Goal: Task Accomplishment & Management: Manage account settings

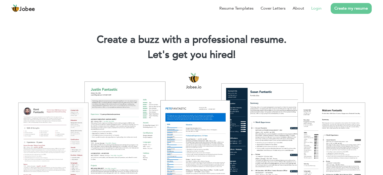
click at [318, 7] on link "Login" at bounding box center [317, 8] width 10 height 6
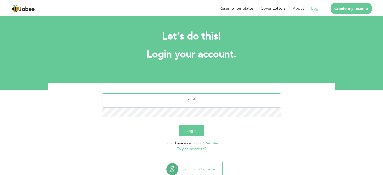
click at [203, 98] on input "text" at bounding box center [191, 99] width 179 height 10
type input "[EMAIL_ADDRESS][DOMAIN_NAME]"
click at [197, 134] on button "Login" at bounding box center [191, 130] width 25 height 11
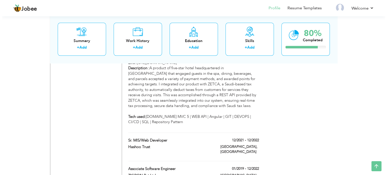
scroll to position [546, 0]
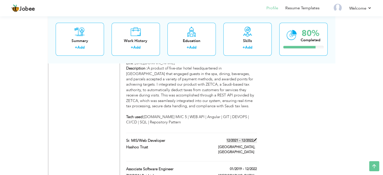
click at [255, 138] on span at bounding box center [256, 140] width 4 height 4
type input "Sr. MIS/Web Developer"
type input "Hashoo Trust"
type input "12/2021"
type input "12/2022"
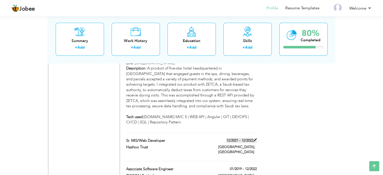
type input "[GEOGRAPHIC_DATA]"
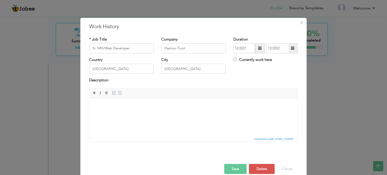
click at [130, 108] on html at bounding box center [193, 105] width 208 height 15
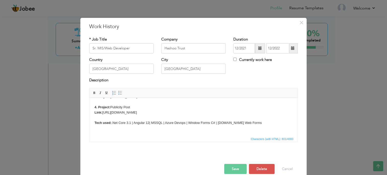
scroll to position [45, 0]
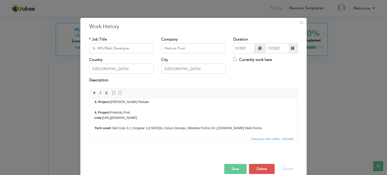
click at [229, 167] on button "Save" at bounding box center [235, 169] width 22 height 10
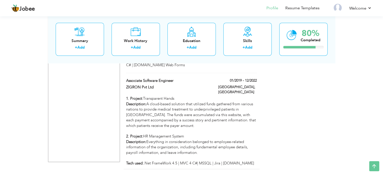
scroll to position [721, 0]
click at [135, 48] on link "Add" at bounding box center [136, 47] width 7 height 5
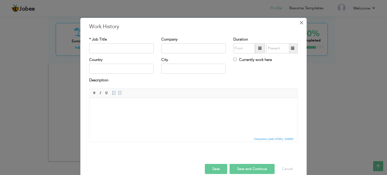
click at [299, 21] on span "×" at bounding box center [301, 22] width 4 height 9
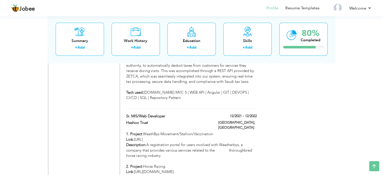
scroll to position [572, 0]
click at [255, 113] on span at bounding box center [256, 115] width 4 height 4
type input "Sr. MIS/Web Developer"
type input "Hashoo Trust"
type input "12/2021"
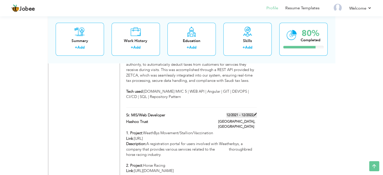
type input "12/2022"
type input "[GEOGRAPHIC_DATA]"
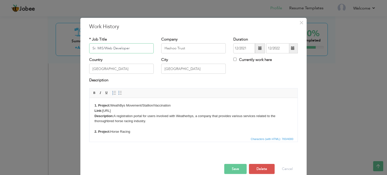
drag, startPoint x: 96, startPoint y: 48, endPoint x: 145, endPoint y: 52, distance: 49.5
click at [145, 52] on input "Sr. MIS/Web Developer" at bounding box center [121, 48] width 65 height 10
type input "Sr .Net Support Engineer"
drag, startPoint x: 194, startPoint y: 46, endPoint x: 111, endPoint y: 35, distance: 83.5
click at [111, 35] on div "* Job Title Sr .Net Support Engineer Company Hashoo Trust Duration 12/2021 12/2…" at bounding box center [193, 91] width 216 height 117
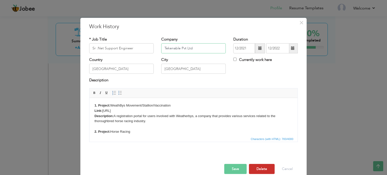
type input "Tekenable Pvt Ltd"
click at [261, 50] on span at bounding box center [260, 48] width 10 height 10
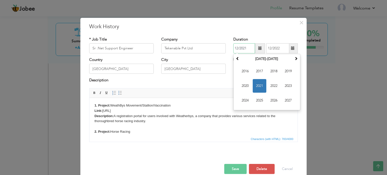
click at [256, 85] on span "2021" at bounding box center [260, 86] width 14 height 14
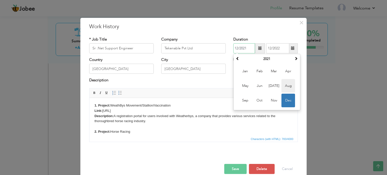
click at [287, 84] on span "Aug" at bounding box center [289, 86] width 14 height 14
type input "08/2021"
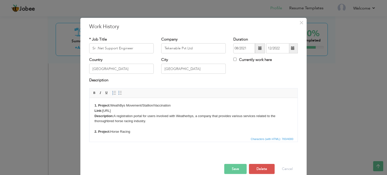
click at [295, 48] on span at bounding box center [293, 48] width 10 height 10
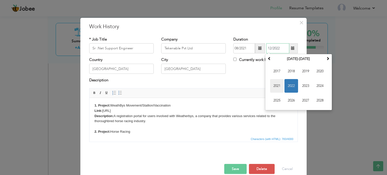
click at [278, 88] on span "2021" at bounding box center [277, 86] width 14 height 14
click at [315, 98] on span "Dec" at bounding box center [320, 101] width 14 height 14
type input "12/2021"
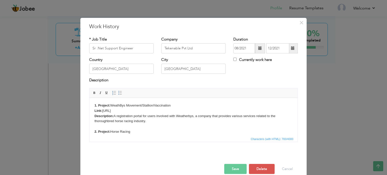
click at [239, 170] on button "Save" at bounding box center [235, 169] width 22 height 10
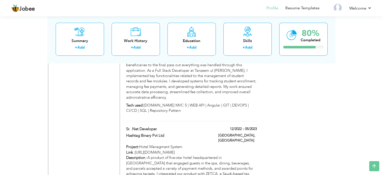
scroll to position [460, 0]
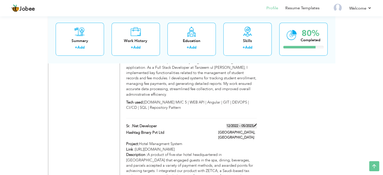
click at [255, 124] on span at bounding box center [256, 126] width 4 height 4
type input "Sr. .Net Developer"
type input "Hashtag Binary Pvt Ltd"
type input "12/2022"
type input "05/2023"
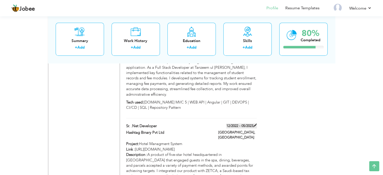
type input "islamabad"
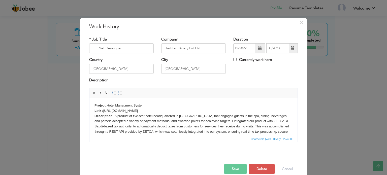
click at [258, 48] on span at bounding box center [260, 48] width 4 height 4
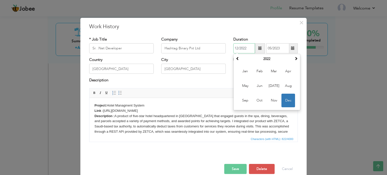
click at [284, 101] on span "Dec" at bounding box center [289, 101] width 14 height 14
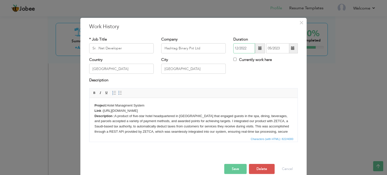
click at [244, 46] on input "12/2022" at bounding box center [244, 48] width 22 height 10
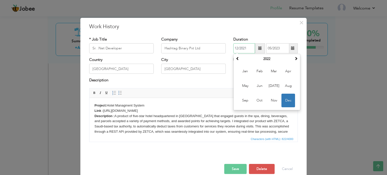
type input "12/2021"
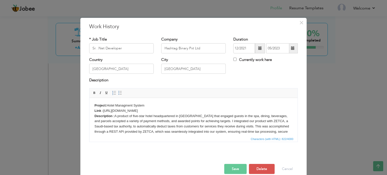
click at [255, 42] on div "Duration 12/2021 05/2023" at bounding box center [265, 45] width 65 height 17
click at [257, 51] on span at bounding box center [260, 48] width 10 height 10
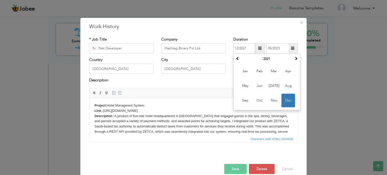
click at [257, 51] on span at bounding box center [260, 48] width 10 height 10
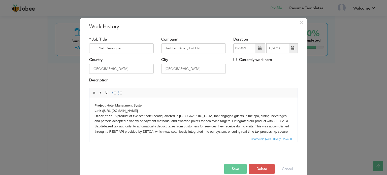
click at [257, 51] on span at bounding box center [260, 48] width 10 height 10
click at [277, 33] on div "× Work History * Job Title Sr. .Net Developer Company Hashtag Binary Pvt Ltd Du…" at bounding box center [193, 100] width 226 height 165
click at [236, 169] on button "Save" at bounding box center [235, 169] width 22 height 10
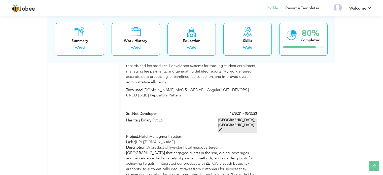
scroll to position [472, 0]
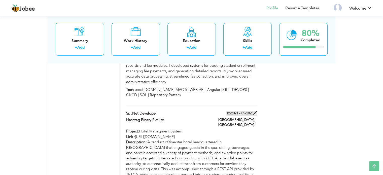
click at [255, 111] on span at bounding box center [256, 113] width 4 height 4
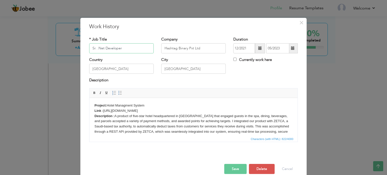
click at [94, 48] on input "Sr. .Net Developer" at bounding box center [121, 48] width 65 height 10
click at [240, 168] on button "Save" at bounding box center [235, 169] width 22 height 10
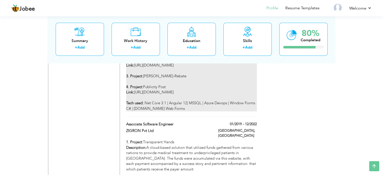
scroll to position [683, 0]
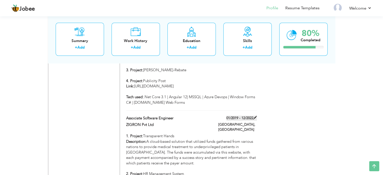
click at [255, 116] on span at bounding box center [256, 118] width 4 height 4
type input "Associate Software Engineer"
type input "ZIGRON Pvt Ltd"
type input "01/2019"
type input "12/2022"
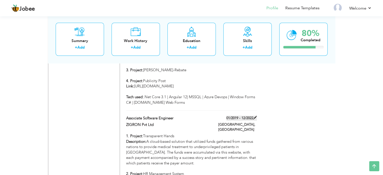
type input "[GEOGRAPHIC_DATA]"
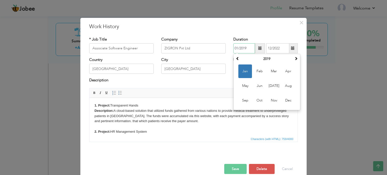
click at [249, 49] on input "01/2019" at bounding box center [244, 48] width 22 height 10
click at [272, 102] on span "Nov" at bounding box center [274, 101] width 14 height 14
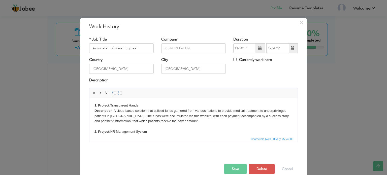
click at [261, 46] on span at bounding box center [260, 48] width 10 height 10
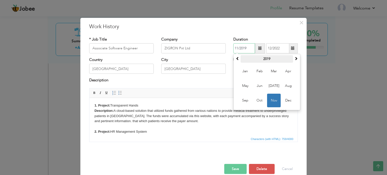
click at [264, 57] on th "2019" at bounding box center [267, 59] width 52 height 8
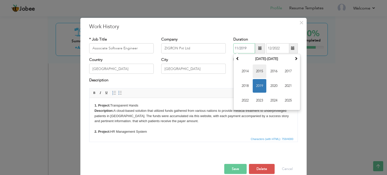
click at [260, 72] on span "2015" at bounding box center [260, 72] width 14 height 14
click at [272, 101] on span "Nov" at bounding box center [274, 101] width 14 height 14
type input "11/2015"
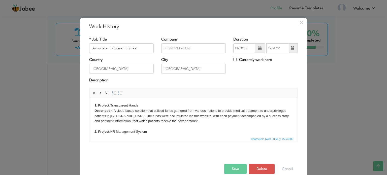
click at [292, 49] on span at bounding box center [293, 48] width 4 height 4
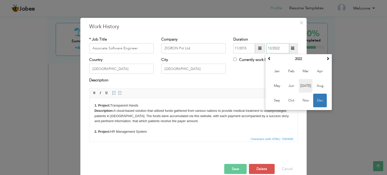
click at [304, 86] on span "Jul" at bounding box center [306, 86] width 14 height 14
type input "07/2022"
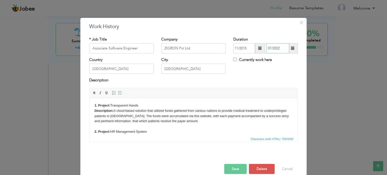
click at [280, 48] on input "07/2022" at bounding box center [277, 48] width 23 height 10
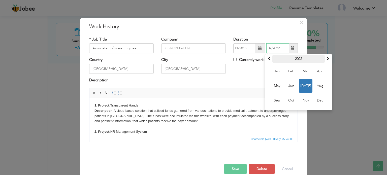
click at [296, 61] on th "2022" at bounding box center [298, 59] width 52 height 8
click at [276, 88] on span "2021" at bounding box center [277, 86] width 14 height 14
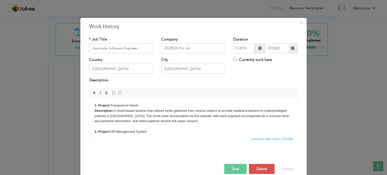
click at [233, 87] on div "Description" at bounding box center [193, 83] width 216 height 10
click at [229, 168] on button "Save" at bounding box center [235, 169] width 22 height 10
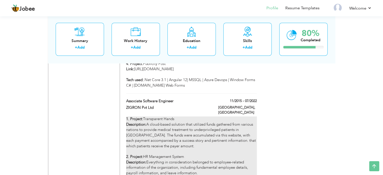
scroll to position [721, 0]
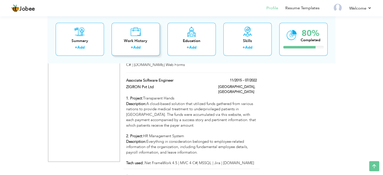
click at [136, 46] on link "Add" at bounding box center [136, 47] width 7 height 5
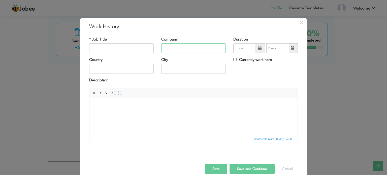
click at [171, 52] on input "text" at bounding box center [193, 48] width 65 height 10
click at [119, 110] on html at bounding box center [193, 105] width 208 height 15
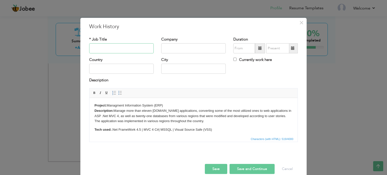
click at [112, 47] on input "text" at bounding box center [121, 48] width 65 height 10
type input "Sr. MIS/Web Developer"
click at [209, 46] on input "text" at bounding box center [193, 48] width 65 height 10
type input "Hashoo Foundation"
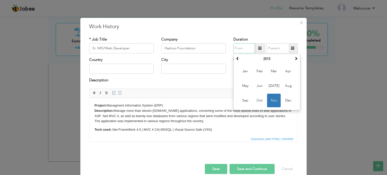
click at [271, 98] on span "Nov" at bounding box center [274, 101] width 14 height 14
type input "11/2015"
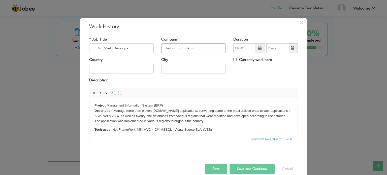
click at [207, 47] on input "Hashoo Foundation" at bounding box center [193, 48] width 65 height 10
type input "Hashoo Trust"
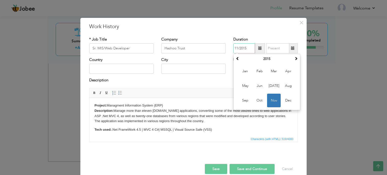
click at [250, 46] on input "11/2015" at bounding box center [244, 48] width 22 height 10
click at [266, 61] on th "2015" at bounding box center [267, 59] width 52 height 8
click at [266, 61] on th "2010-2021" at bounding box center [267, 59] width 52 height 8
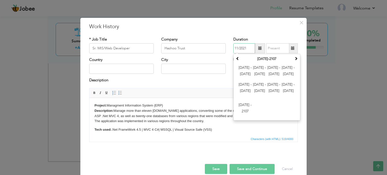
click at [266, 61] on th "2000-2107" at bounding box center [267, 59] width 52 height 8
click at [238, 58] on th at bounding box center [238, 59] width 6 height 8
click at [266, 56] on th "1900-2007" at bounding box center [267, 59] width 52 height 8
click at [294, 57] on span at bounding box center [296, 59] width 4 height 4
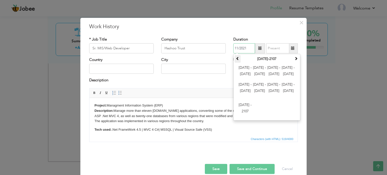
click at [235, 57] on th at bounding box center [238, 59] width 6 height 8
click at [270, 61] on th "1900-2007" at bounding box center [267, 59] width 52 height 8
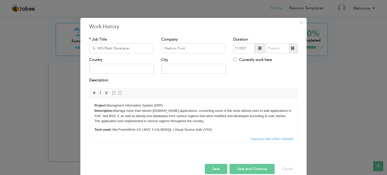
click at [271, 32] on div "× Work History * Job Title Sr. MIS/Web Developer Company Hashoo Trust Duration …" at bounding box center [193, 100] width 226 height 165
click at [255, 49] on span at bounding box center [260, 48] width 10 height 10
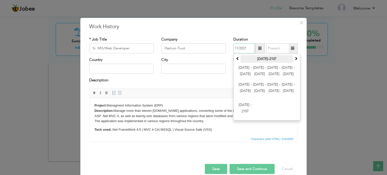
click at [268, 57] on th "2000-2107" at bounding box center [267, 59] width 52 height 8
click at [260, 58] on th "2000-2107" at bounding box center [267, 59] width 52 height 8
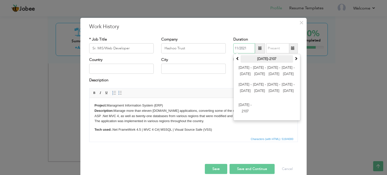
click at [260, 58] on th "2000-2107" at bounding box center [267, 59] width 52 height 8
click at [287, 65] on span "2036 - 2047" at bounding box center [289, 72] width 14 height 14
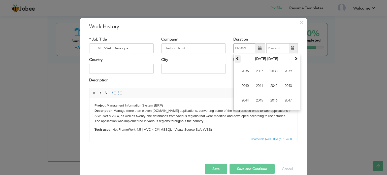
click at [236, 59] on span at bounding box center [238, 59] width 4 height 4
click at [296, 57] on span at bounding box center [296, 59] width 4 height 4
click at [259, 86] on span "2021" at bounding box center [260, 86] width 14 height 14
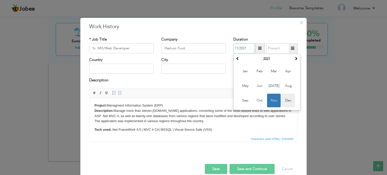
click at [283, 98] on span "Dec" at bounding box center [289, 101] width 14 height 14
type input "12/2021"
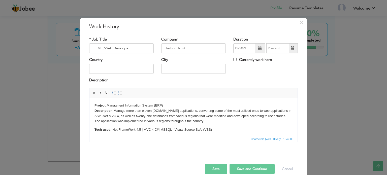
click at [293, 46] on span at bounding box center [293, 48] width 10 height 10
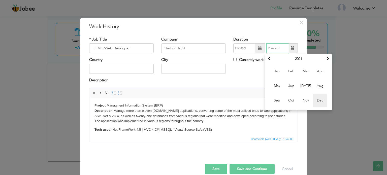
click at [315, 96] on span "Dec" at bounding box center [320, 101] width 14 height 14
type input "12/2021"
click at [279, 50] on input "12/2021" at bounding box center [277, 48] width 23 height 10
click at [295, 57] on th "2021" at bounding box center [298, 59] width 52 height 8
click at [300, 88] on span "2022" at bounding box center [306, 86] width 14 height 14
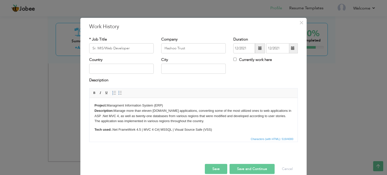
click at [236, 78] on div "Description" at bounding box center [193, 81] width 209 height 7
click at [112, 70] on input "text" at bounding box center [121, 69] width 65 height 10
type input "[GEOGRAPHIC_DATA]"
type input "I"
type input "k"
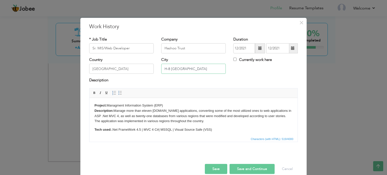
type input "H-8 Islamabad"
click at [209, 169] on button "Save" at bounding box center [216, 169] width 22 height 10
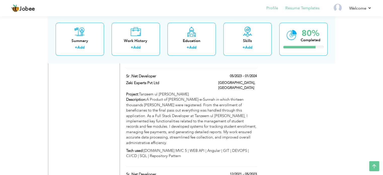
scroll to position [411, 0]
click at [298, 6] on link "Resume Templates" at bounding box center [303, 8] width 34 height 6
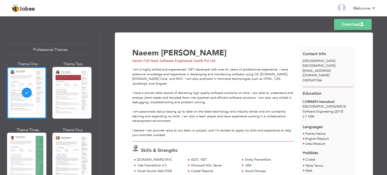
click at [360, 27] on link "Download" at bounding box center [353, 24] width 38 height 11
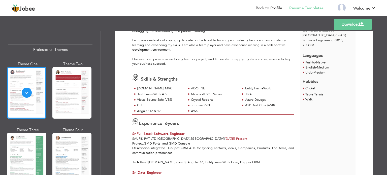
scroll to position [80, 0]
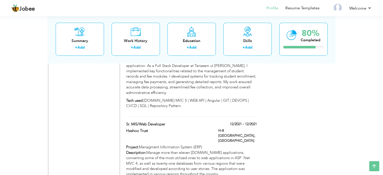
scroll to position [475, 0]
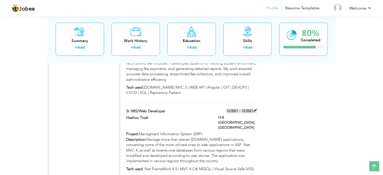
click at [256, 109] on span at bounding box center [256, 111] width 4 height 4
type input "Sr. MIS/Web Developer"
type input "Hashoo Trust"
type input "12/2021"
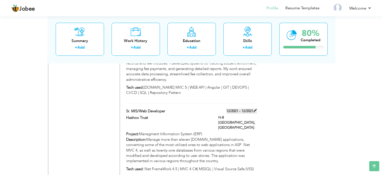
type input "[GEOGRAPHIC_DATA]"
type input "H-8 Islamabad"
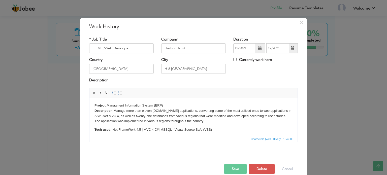
click at [291, 50] on span at bounding box center [293, 48] width 4 height 4
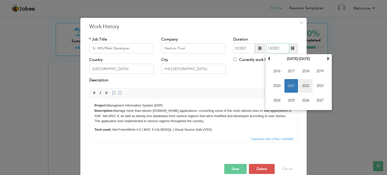
click at [301, 82] on span "2022" at bounding box center [306, 86] width 14 height 14
click at [322, 101] on span "Dec" at bounding box center [320, 101] width 14 height 14
type input "12/2022"
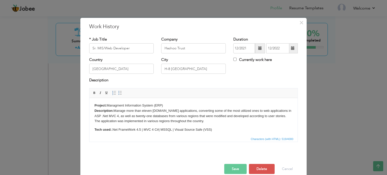
click at [233, 165] on button "Save" at bounding box center [235, 169] width 22 height 10
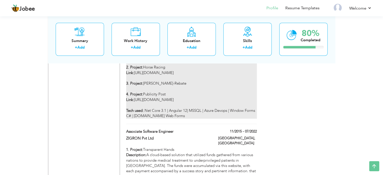
scroll to position [746, 0]
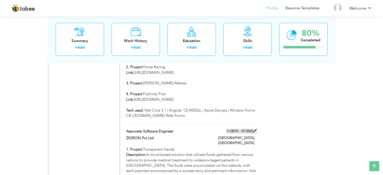
click at [255, 129] on span at bounding box center [256, 131] width 4 height 4
type input "Associate Software Engineer"
type input "ZIGRON Pvt Ltd"
type input "11/2015"
type input "07/2022"
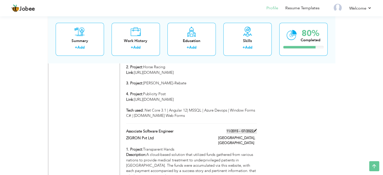
type input "[GEOGRAPHIC_DATA]"
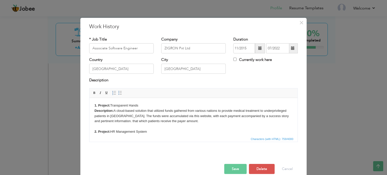
click at [255, 49] on span at bounding box center [260, 48] width 10 height 10
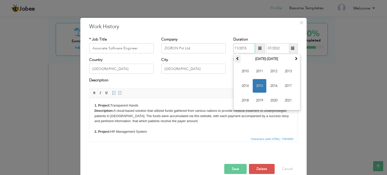
click at [237, 60] on span at bounding box center [238, 59] width 4 height 4
click at [295, 60] on span at bounding box center [296, 59] width 4 height 4
click at [246, 83] on span "2014" at bounding box center [245, 86] width 14 height 14
click at [275, 69] on span "Mar" at bounding box center [274, 72] width 14 height 14
type input "03/2014"
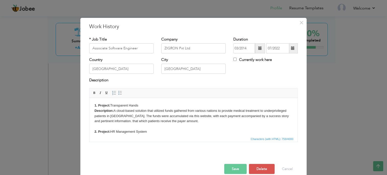
click at [291, 50] on span at bounding box center [293, 48] width 4 height 4
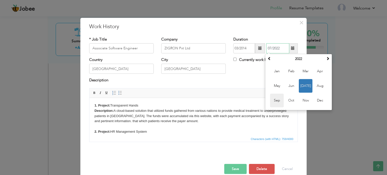
click at [275, 100] on span "Sep" at bounding box center [277, 101] width 14 height 14
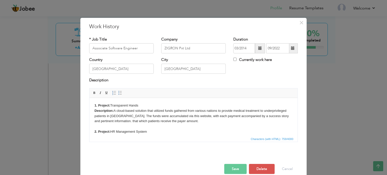
click at [291, 46] on span at bounding box center [293, 48] width 4 height 4
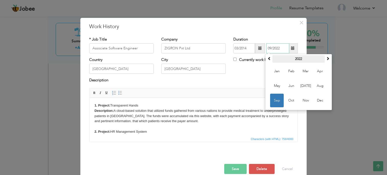
click at [297, 60] on th "2022" at bounding box center [298, 59] width 52 height 8
click at [266, 61] on th at bounding box center [269, 59] width 6 height 8
click at [272, 102] on span "2015" at bounding box center [277, 101] width 14 height 14
click at [279, 100] on span "Sep" at bounding box center [277, 101] width 14 height 14
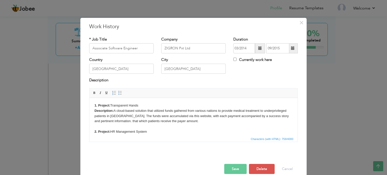
click at [289, 49] on span at bounding box center [293, 48] width 10 height 10
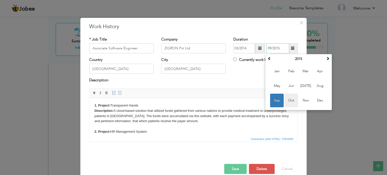
click at [287, 105] on span "Oct" at bounding box center [292, 101] width 14 height 14
type input "10/2015"
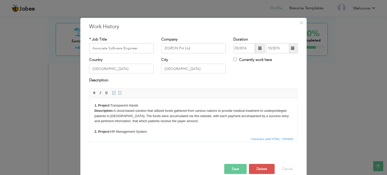
click at [232, 167] on button "Save" at bounding box center [235, 169] width 22 height 10
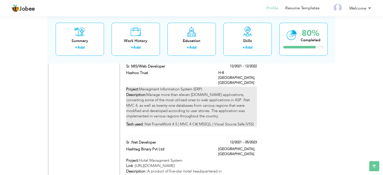
scroll to position [524, 0]
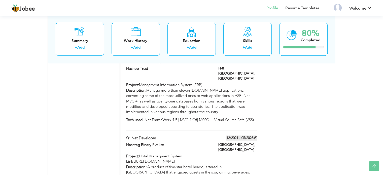
click at [255, 136] on span at bounding box center [256, 138] width 4 height 4
type input "Sr .Net Developer"
type input "Hashtag Binary Pvt Ltd"
type input "12/2021"
type input "05/2023"
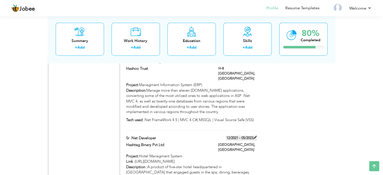
type input "islamabad"
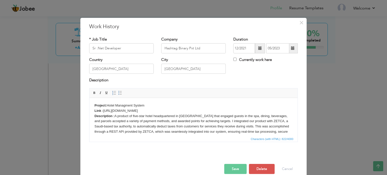
click at [256, 50] on span at bounding box center [260, 48] width 10 height 10
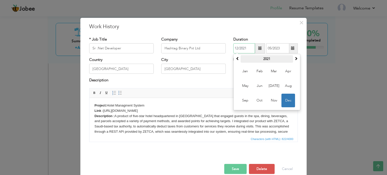
click at [263, 57] on th "2021" at bounding box center [267, 59] width 52 height 8
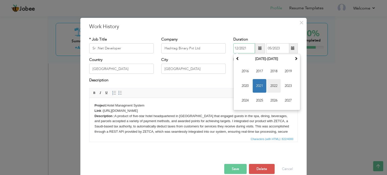
click at [276, 87] on span "2022" at bounding box center [274, 86] width 14 height 14
click at [287, 99] on span "Dec" at bounding box center [289, 101] width 14 height 14
type input "12/2022"
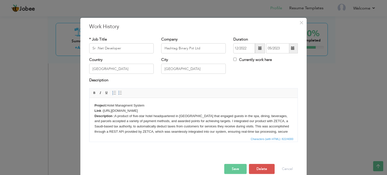
click at [229, 170] on button "Save" at bounding box center [235, 169] width 22 height 10
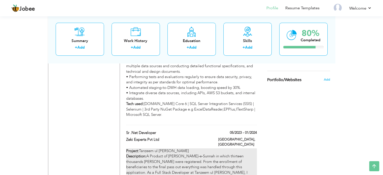
scroll to position [363, 0]
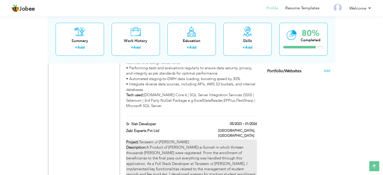
drag, startPoint x: 243, startPoint y: 154, endPoint x: 246, endPoint y: 127, distance: 27.4
click at [246, 140] on p "Project: Tanzeem ul Madaris Description: A Product of Tanzeem Ahl-e-Sunnah in w…" at bounding box center [191, 167] width 131 height 54
type input "Zeki Experts Pvt Ltd"
type input "05/2023"
type input "01/2024"
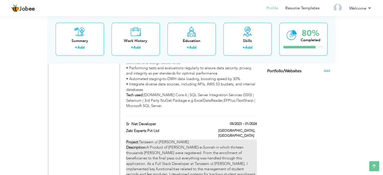
type input "[GEOGRAPHIC_DATA]"
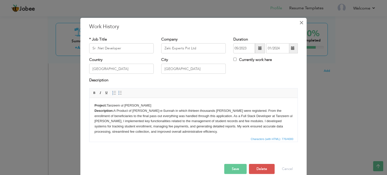
click at [300, 23] on span "×" at bounding box center [301, 22] width 4 height 9
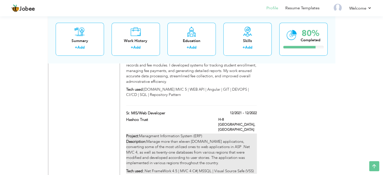
scroll to position [498, 0]
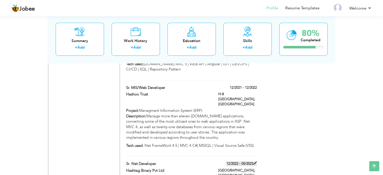
click at [249, 161] on label "12/2022 - 05/2023" at bounding box center [242, 163] width 30 height 5
type input "Hashtag Binary Pvt Ltd"
type input "12/2022"
type input "05/2023"
type input "islamabad"
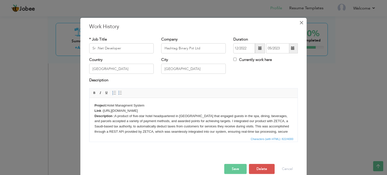
click at [301, 20] on span "×" at bounding box center [301, 22] width 4 height 9
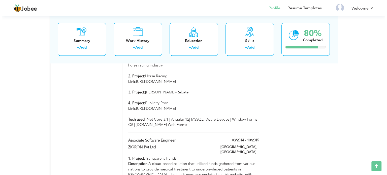
scroll to position [735, 0]
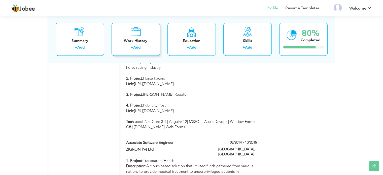
click at [135, 43] on div "Work History" at bounding box center [136, 40] width 40 height 5
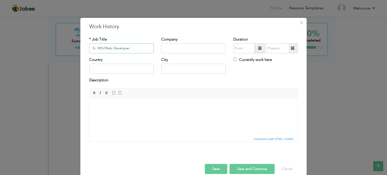
type input "Sr. MIS/Web Developer"
type input "Hashoo Foundation"
click at [256, 53] on span at bounding box center [260, 48] width 10 height 10
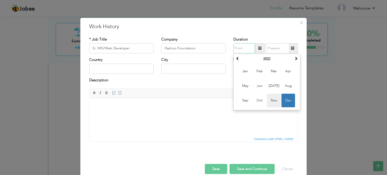
click at [272, 103] on span "Nov" at bounding box center [274, 101] width 14 height 14
type input "11/2022"
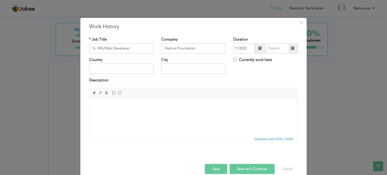
click at [255, 50] on span at bounding box center [260, 48] width 10 height 10
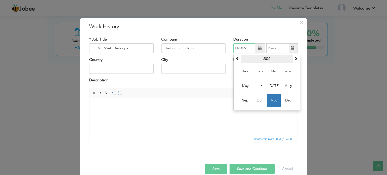
click at [265, 62] on th "2022" at bounding box center [267, 59] width 52 height 8
click at [241, 61] on th "2017-2028" at bounding box center [267, 59] width 52 height 8
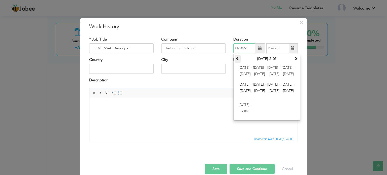
click at [237, 62] on th at bounding box center [238, 59] width 6 height 8
click at [255, 60] on th "1900-2007" at bounding box center [267, 59] width 52 height 8
click at [270, 69] on span "1924 - 1935" at bounding box center [274, 72] width 14 height 14
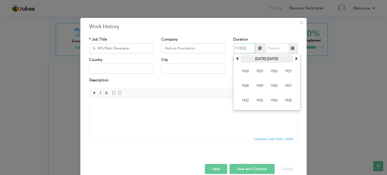
click at [267, 60] on th "1924-1935" at bounding box center [267, 59] width 52 height 8
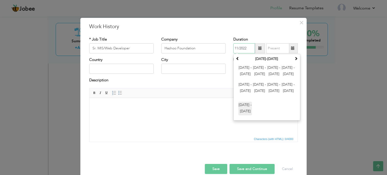
click at [244, 108] on span "1996 - 2007" at bounding box center [245, 109] width 14 height 14
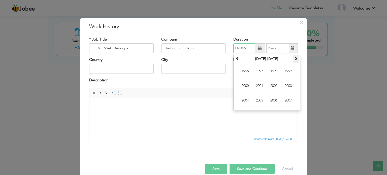
click at [295, 56] on th at bounding box center [296, 59] width 6 height 8
click at [256, 100] on span "2015" at bounding box center [260, 101] width 14 height 14
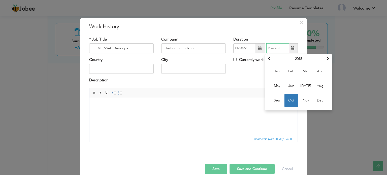
click at [277, 49] on input "text" at bounding box center [277, 48] width 23 height 10
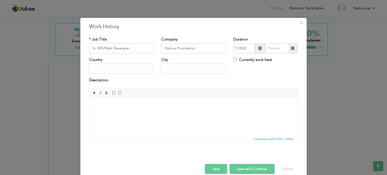
click at [291, 49] on span at bounding box center [293, 48] width 4 height 4
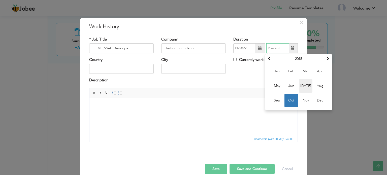
click at [302, 85] on span "Jul" at bounding box center [306, 86] width 14 height 14
type input "07/2015"
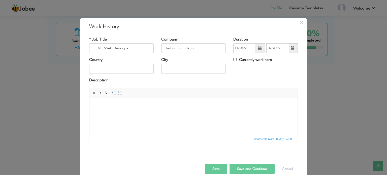
click at [291, 48] on span at bounding box center [293, 48] width 4 height 4
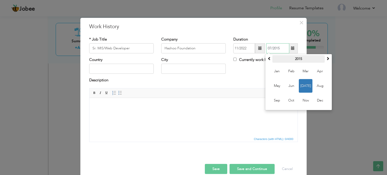
click at [296, 62] on th "2015" at bounding box center [298, 59] width 52 height 8
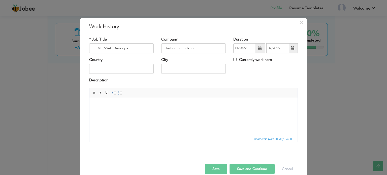
click at [258, 48] on span at bounding box center [260, 48] width 4 height 4
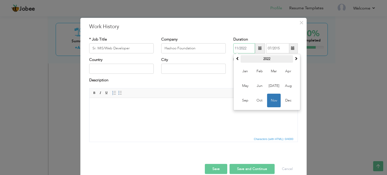
click at [264, 61] on th "2022" at bounding box center [267, 59] width 52 height 8
click at [238, 59] on th at bounding box center [238, 59] width 6 height 8
click at [246, 98] on span "2015" at bounding box center [245, 101] width 14 height 14
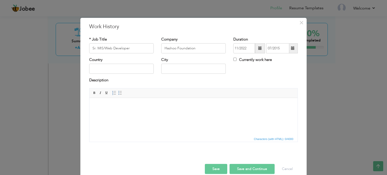
click at [293, 46] on span at bounding box center [293, 48] width 10 height 10
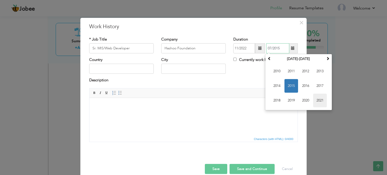
click at [317, 97] on span "2021" at bounding box center [320, 101] width 14 height 14
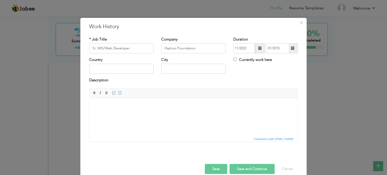
click at [138, 76] on div "Country" at bounding box center [121, 67] width 72 height 20
click at [124, 66] on input "text" at bounding box center [121, 69] width 65 height 10
type input "[GEOGRAPHIC_DATA]"
click at [101, 109] on html at bounding box center [193, 105] width 208 height 15
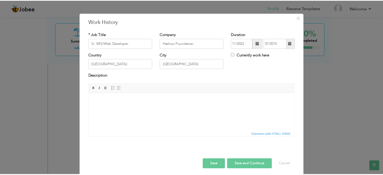
scroll to position [7, 0]
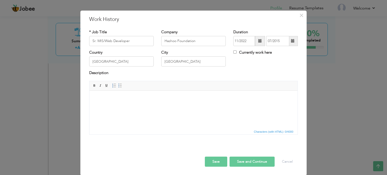
click at [217, 164] on button "Save" at bounding box center [216, 162] width 22 height 10
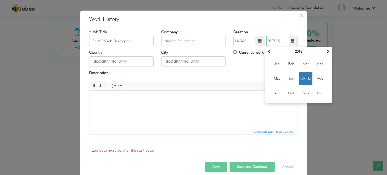
click at [305, 77] on span "Jul" at bounding box center [306, 79] width 14 height 14
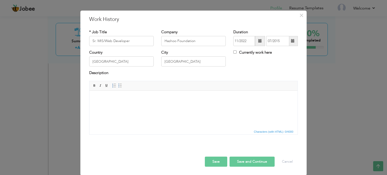
click at [258, 42] on span at bounding box center [260, 41] width 4 height 4
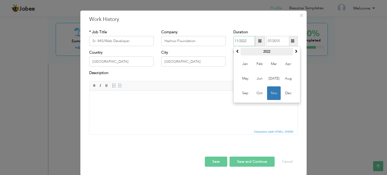
click at [264, 48] on th "2022" at bounding box center [267, 52] width 52 height 8
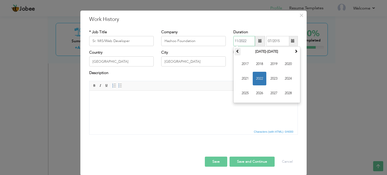
click at [236, 54] on th at bounding box center [238, 52] width 6 height 8
click at [247, 91] on span "2015" at bounding box center [245, 93] width 14 height 14
click at [272, 94] on span "Nov" at bounding box center [274, 93] width 14 height 14
type input "11/2015"
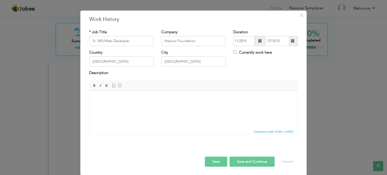
click at [291, 40] on span at bounding box center [293, 41] width 4 height 4
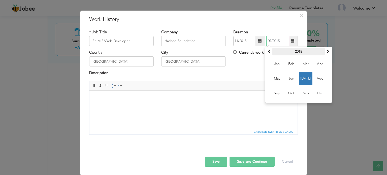
click at [295, 51] on th "2015" at bounding box center [298, 52] width 52 height 8
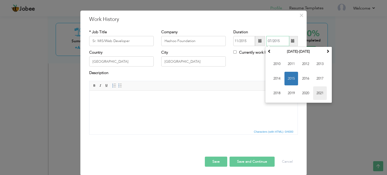
click at [317, 91] on span "2021" at bounding box center [320, 93] width 14 height 14
click at [300, 76] on span "Jul" at bounding box center [306, 79] width 14 height 14
type input "07/2021"
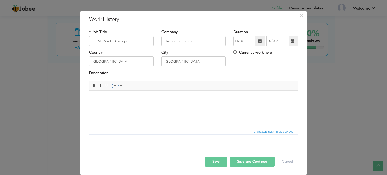
click at [206, 101] on html at bounding box center [193, 97] width 208 height 15
click at [216, 161] on button "Save" at bounding box center [216, 162] width 22 height 10
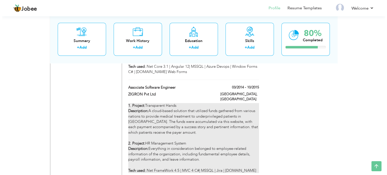
scroll to position [812, 0]
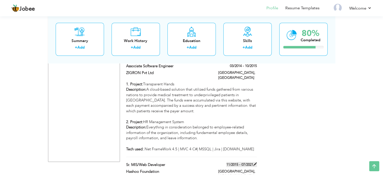
click at [255, 162] on span at bounding box center [256, 164] width 4 height 4
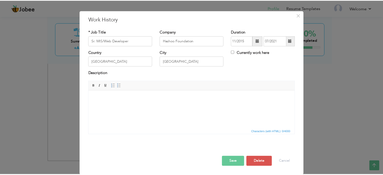
scroll to position [0, 0]
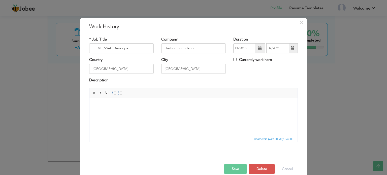
click at [150, 110] on html at bounding box center [193, 105] width 208 height 15
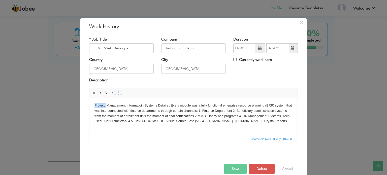
drag, startPoint x: 106, startPoint y: 107, endPoint x: 94, endPoint y: 106, distance: 12.4
click at [94, 106] on html "Project: Management Informatioin Systems Details : Every module was a fully fun…" at bounding box center [193, 113] width 208 height 31
click at [237, 167] on button "Save" at bounding box center [235, 169] width 22 height 10
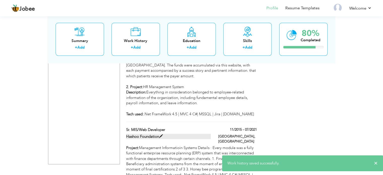
scroll to position [849, 0]
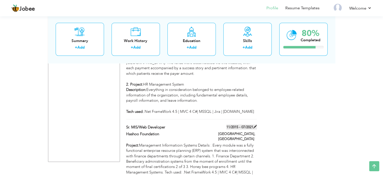
click at [255, 125] on span at bounding box center [256, 127] width 4 height 4
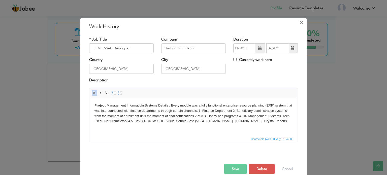
click at [299, 22] on span "×" at bounding box center [301, 22] width 4 height 9
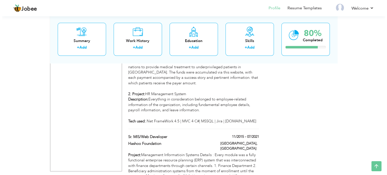
scroll to position [767, 0]
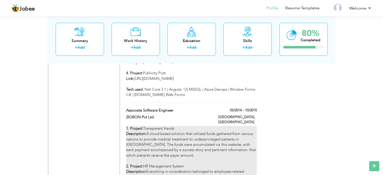
click at [253, 126] on div "1. Project: Transparent Hands Description: A cloud-based solution that utilized…" at bounding box center [191, 161] width 131 height 70
type input "Associate Software Engineer"
type input "ZIGRON Pvt Ltd"
type input "03/2014"
type input "10/2015"
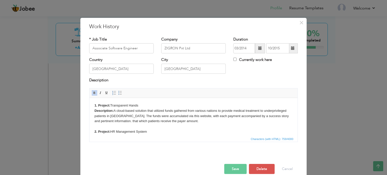
click at [105, 105] on strong "1. Project:" at bounding box center [103, 105] width 16 height 4
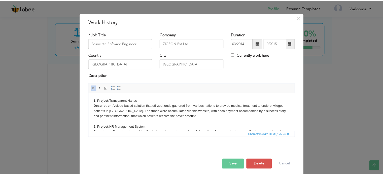
scroll to position [7, 0]
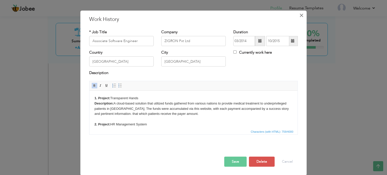
click at [299, 14] on span "×" at bounding box center [301, 15] width 4 height 9
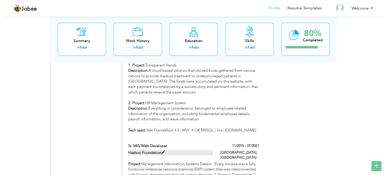
scroll to position [849, 0]
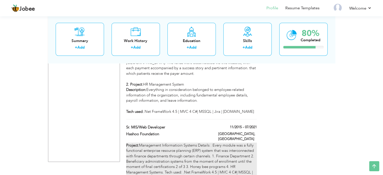
click at [249, 143] on div "Project: Management Informatioin Systems Details : Every module was a fully fun…" at bounding box center [191, 164] width 131 height 43
type input "Sr. MIS/Web Developer"
type input "Hashoo Foundation"
type input "11/2015"
type input "07/2021"
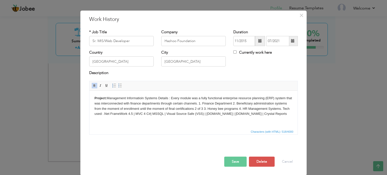
scroll to position [0, 0]
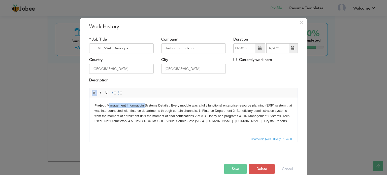
drag, startPoint x: 108, startPoint y: 106, endPoint x: 145, endPoint y: 104, distance: 36.9
click at [145, 104] on body "Project: Management Informatioin Systems Details : Every module was a fully fun…" at bounding box center [194, 113] width 198 height 21
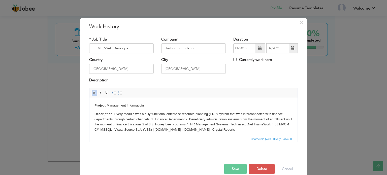
drag, startPoint x: 151, startPoint y: 119, endPoint x: 171, endPoint y: 132, distance: 23.9
click at [151, 119] on p "Description : Every module was a fully functional enterprise resource planning …" at bounding box center [194, 121] width 198 height 21
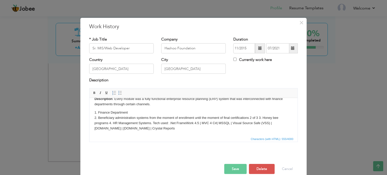
scroll to position [15, 0]
click at [259, 117] on p "1. Finance Department ​​​​​​​ 2. Beneficiary administration systems from the mo…" at bounding box center [194, 120] width 198 height 21
click at [129, 123] on p "1. Finance Department 2. Beneficiary administration systems from the moment of …" at bounding box center [194, 120] width 198 height 21
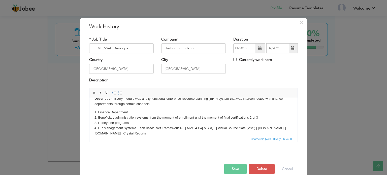
click at [138, 128] on p "1. Finance Department 2. Beneficiary administration systems from the moment of …" at bounding box center [194, 123] width 198 height 26
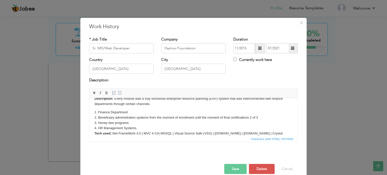
scroll to position [14, 0]
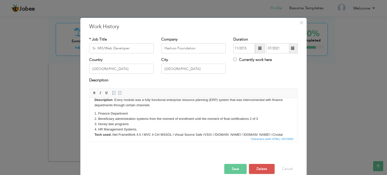
click at [233, 169] on button "Save" at bounding box center [235, 169] width 22 height 10
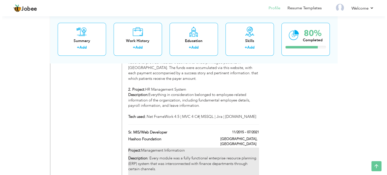
scroll to position [845, 0]
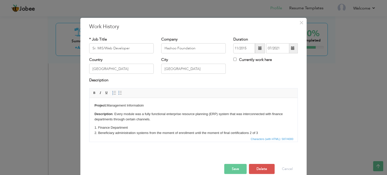
click at [95, 127] on p "1. Finance Department 2. Beneficiary administration systems from the moment of …" at bounding box center [194, 141] width 198 height 32
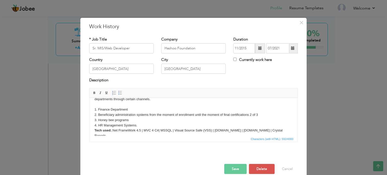
scroll to position [22, 0]
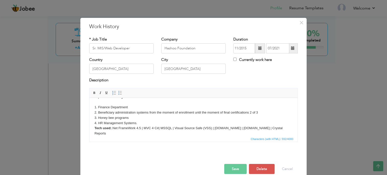
click at [139, 121] on p "Description : Every module was a fully functional enterprise resource planning …" at bounding box center [194, 112] width 198 height 47
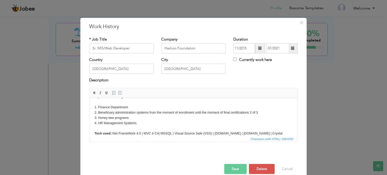
click at [232, 172] on button "Save" at bounding box center [235, 169] width 22 height 10
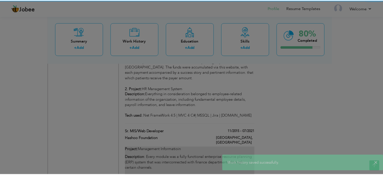
scroll to position [0, 0]
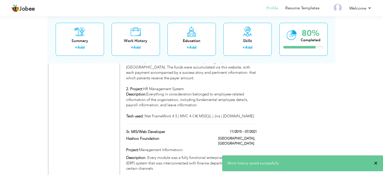
click at [377, 162] on span "×" at bounding box center [376, 163] width 4 height 5
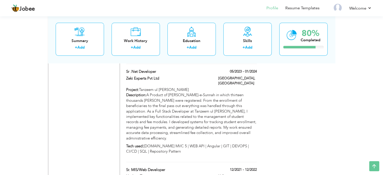
scroll to position [411, 0]
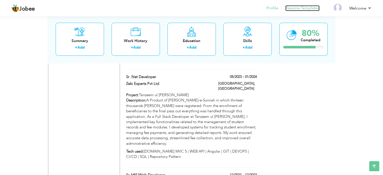
click at [298, 10] on link "Resume Templates" at bounding box center [303, 8] width 34 height 6
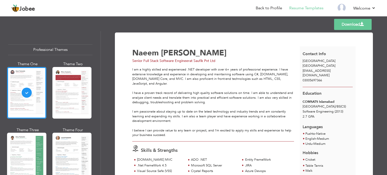
click at [353, 23] on link "Download" at bounding box center [353, 24] width 38 height 11
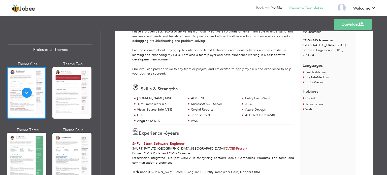
scroll to position [68, 0]
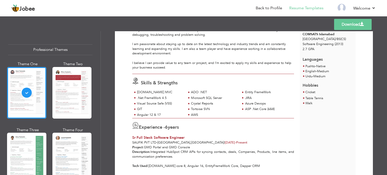
click at [308, 11] on li "Resume Templates" at bounding box center [302, 9] width 41 height 14
click at [309, 10] on link "Resume Templates" at bounding box center [306, 8] width 34 height 6
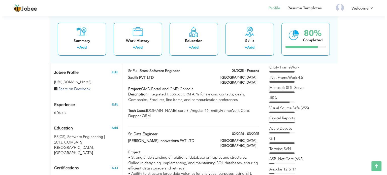
scroll to position [160, 0]
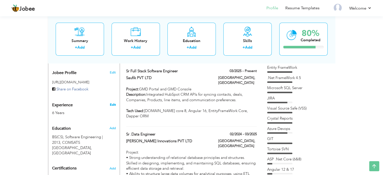
click at [114, 103] on link "Edit" at bounding box center [113, 105] width 6 height 5
type input "Naeem"
type input "[PERSON_NAME]"
type input "03005697366"
select select "number:166"
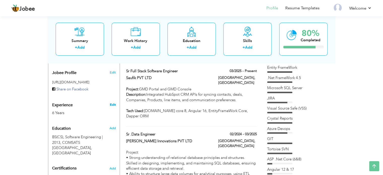
type input "[GEOGRAPHIC_DATA]"
select select "number:8"
type input "Saufik Pvt Ltd"
type input "Senior Full Stack Software Engineer"
type input "[URL][DOMAIN_NAME][PERSON_NAME]"
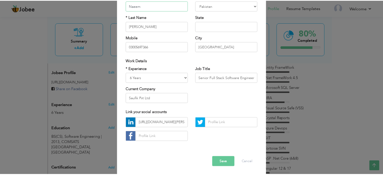
scroll to position [53, 0]
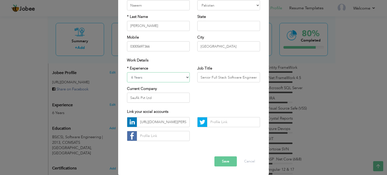
click at [182, 74] on select "Entry Level Less than 1 Year 1 Year 2 Years 3 Years 4 Years 5 Years 6 Years 7 Y…" at bounding box center [158, 77] width 63 height 10
select select "number:11"
click at [127, 72] on select "Entry Level Less than 1 Year 1 Year 2 Years 3 Years 4 Years 5 Years 6 Years 7 Y…" at bounding box center [158, 77] width 63 height 10
click at [222, 163] on button "Save" at bounding box center [225, 162] width 22 height 10
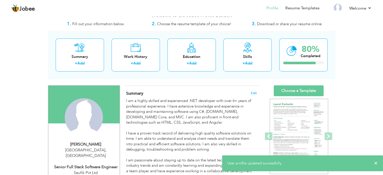
scroll to position [4, 0]
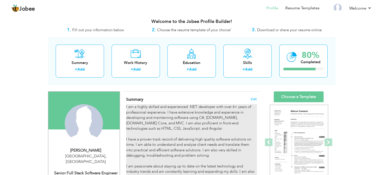
click at [228, 109] on div "I am a highly skilled and experienced .NET developer with over 6+ years of prof…" at bounding box center [191, 152] width 131 height 97
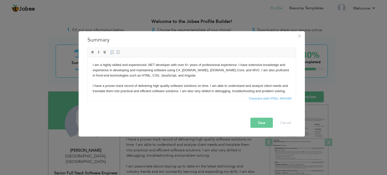
click at [186, 64] on body "I am a highly skilled and experienced .NET developer with over 6+ years of prof…" at bounding box center [191, 91] width 198 height 58
click at [261, 120] on button "Save" at bounding box center [262, 123] width 22 height 10
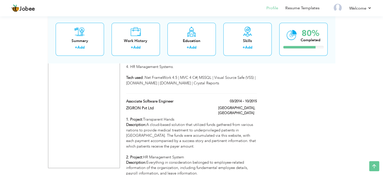
scroll to position [886, 0]
